Goal: Information Seeking & Learning: Learn about a topic

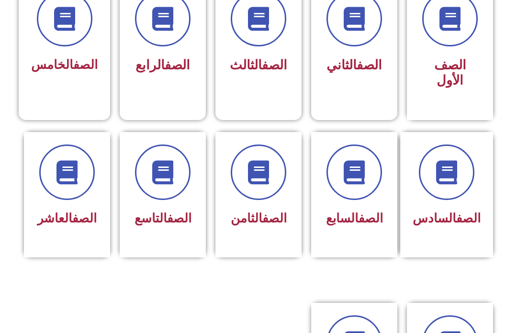
scroll to position [290, 0]
click at [160, 231] on div "الصف التاسع" at bounding box center [162, 218] width 61 height 23
click at [146, 164] on span at bounding box center [163, 173] width 56 height 56
click at [160, 173] on icon at bounding box center [163, 172] width 24 height 24
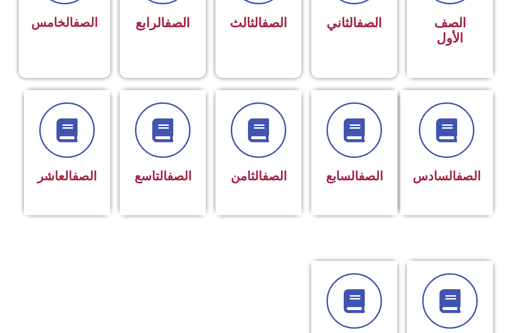
scroll to position [329, 0]
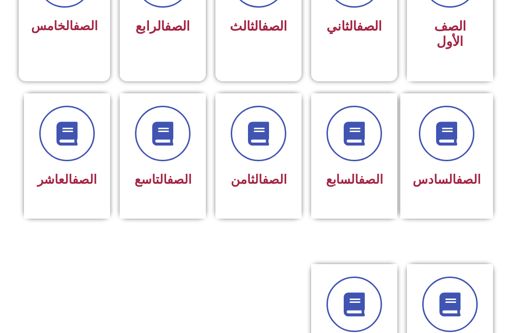
click at [158, 130] on icon at bounding box center [163, 134] width 24 height 24
click at [165, 137] on icon at bounding box center [163, 134] width 24 height 24
click at [175, 131] on icon at bounding box center [163, 134] width 24 height 24
click at [170, 174] on link "الصف" at bounding box center [179, 179] width 24 height 14
click at [167, 172] on link "الصف" at bounding box center [179, 179] width 24 height 14
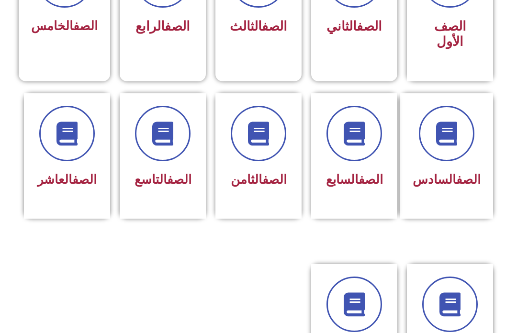
scroll to position [362, 0]
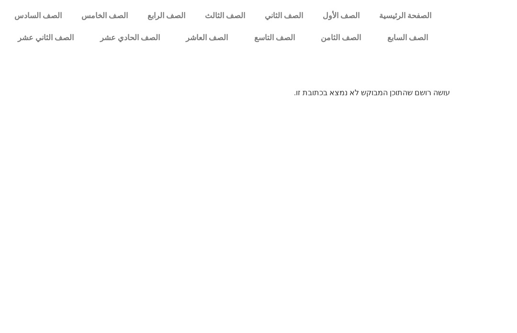
click at [274, 35] on link "الصف التاسع" at bounding box center [274, 38] width 67 height 22
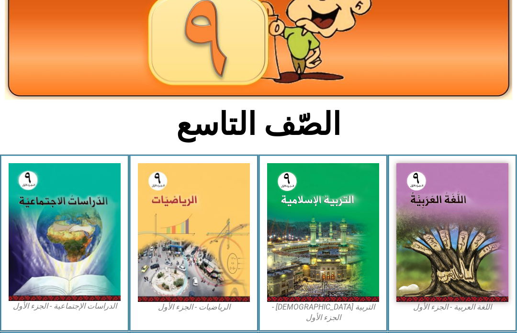
scroll to position [118, 0]
click at [331, 281] on img at bounding box center [323, 232] width 112 height 139
